Goal: Information Seeking & Learning: Learn about a topic

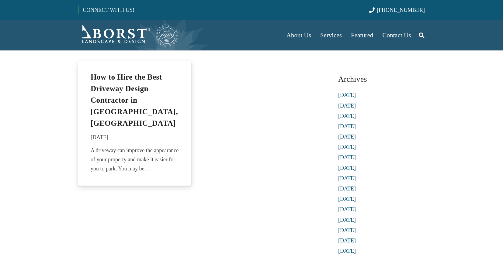
click at [150, 108] on h2 "How to Hire the Best Driveway Design Contractor in [GEOGRAPHIC_DATA], [GEOGRAPH…" at bounding box center [135, 99] width 88 height 57
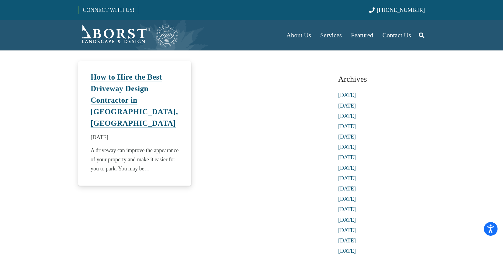
click at [101, 91] on link "How to Hire the Best Driveway Design Contractor in [GEOGRAPHIC_DATA], [GEOGRAPH…" at bounding box center [134, 100] width 87 height 54
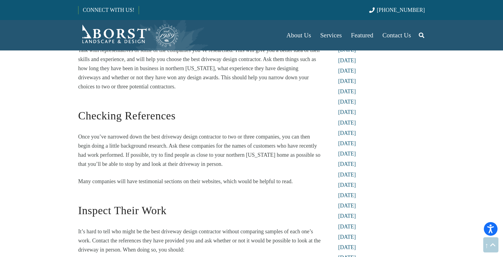
scroll to position [505, 0]
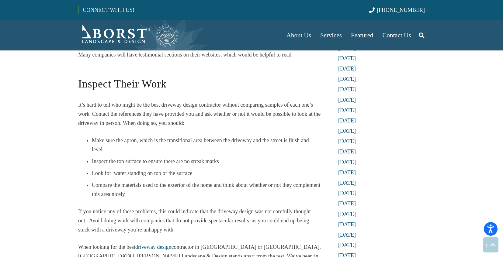
click at [101, 100] on p "It’s hard to tell who might be the best driveway design contractor without comp…" at bounding box center [199, 113] width 243 height 27
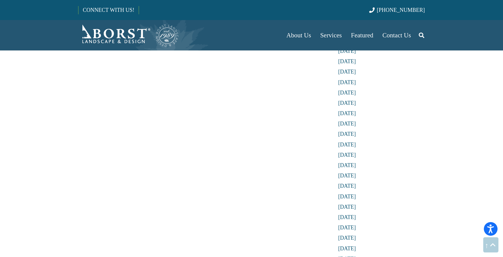
drag, startPoint x: 97, startPoint y: 71, endPoint x: 362, endPoint y: 3, distance: 273.3
